Goal: Task Accomplishment & Management: Use online tool/utility

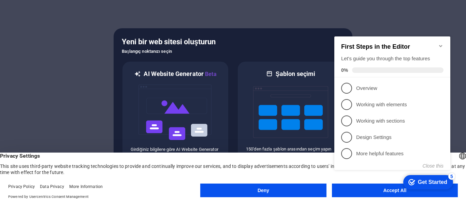
click at [362, 193] on appcues-checklist "Contextual help checklist present on screen" at bounding box center [393, 110] width 124 height 167
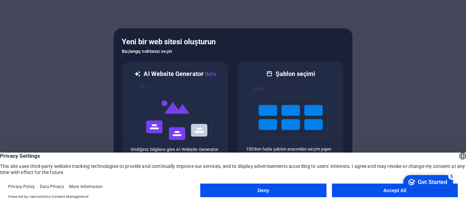
click at [398, 192] on html "checkmark Get Started 5 First Steps in the Editor Let's guide you through the t…" at bounding box center [427, 182] width 58 height 20
click at [390, 193] on button "Accept All" at bounding box center [395, 191] width 126 height 14
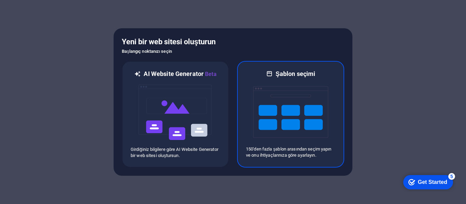
click at [284, 111] on img at bounding box center [290, 112] width 75 height 68
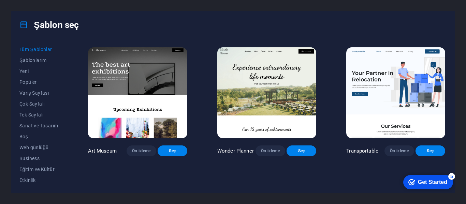
scroll to position [136, 0]
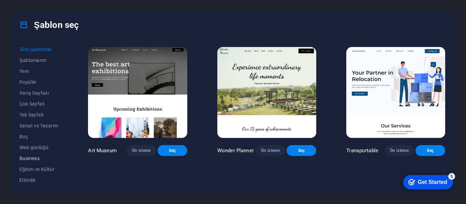
click at [32, 155] on button "Business" at bounding box center [38, 158] width 39 height 11
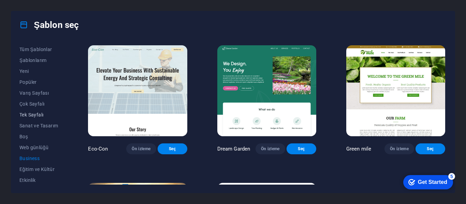
click at [34, 115] on span "Tek Sayfalı" at bounding box center [38, 114] width 39 height 5
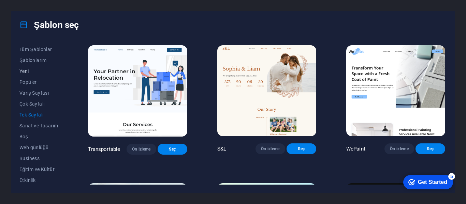
click at [28, 69] on span "Yeni" at bounding box center [38, 71] width 39 height 5
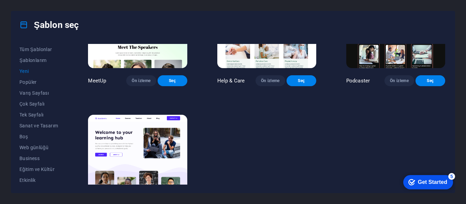
scroll to position [473, 0]
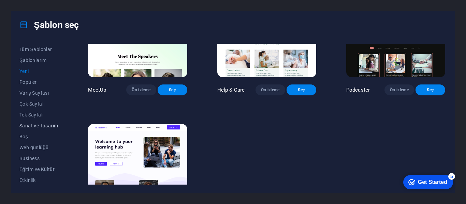
click at [43, 127] on span "Sanat ve Tasarım" at bounding box center [38, 125] width 39 height 5
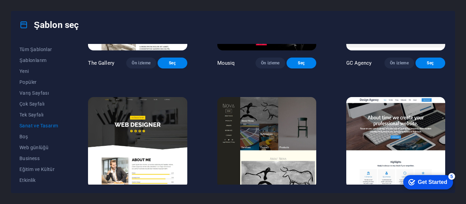
scroll to position [370, 0]
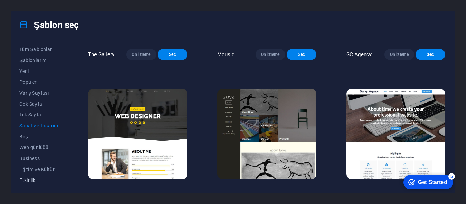
click at [29, 179] on span "Etkinlik" at bounding box center [38, 180] width 39 height 5
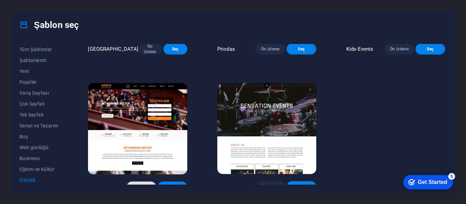
click at [143, 184] on span "Ön izleme" at bounding box center [141, 186] width 19 height 5
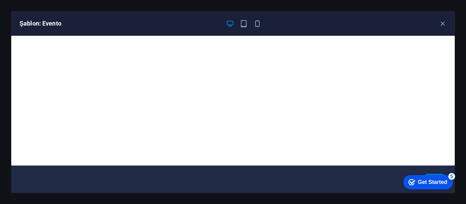
scroll to position [2, 0]
